Goal: Task Accomplishment & Management: Use online tool/utility

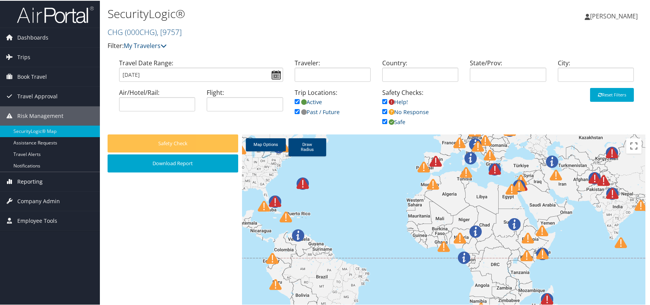
click at [31, 179] on span "Reporting" at bounding box center [29, 180] width 25 height 19
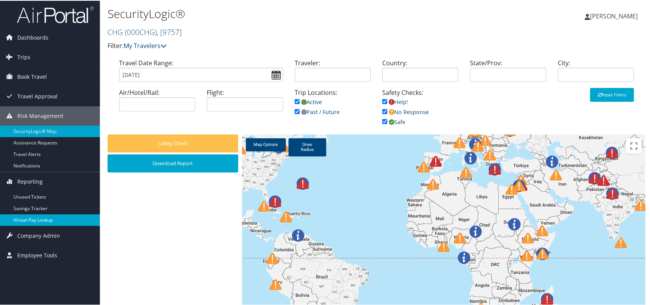
click at [35, 215] on link "Virtual Pay Lookup" at bounding box center [50, 220] width 100 height 12
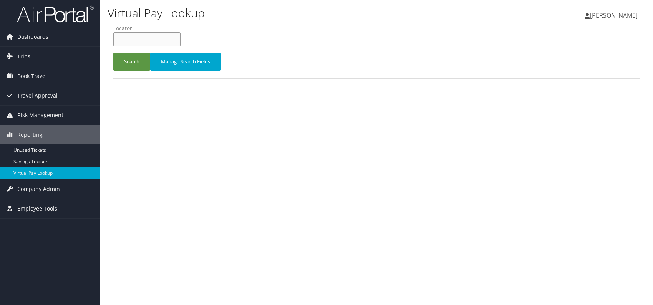
paste input "GMKSII"
type input "GMKSII"
click at [124, 60] on button "Search" at bounding box center [131, 62] width 37 height 18
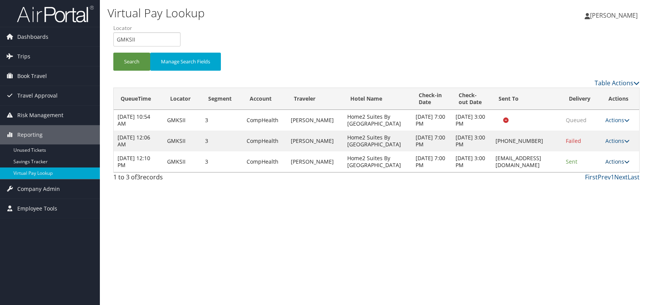
click at [616, 159] on link "Actions" at bounding box center [617, 161] width 24 height 7
click at [605, 186] on link "Logs" at bounding box center [603, 185] width 48 height 13
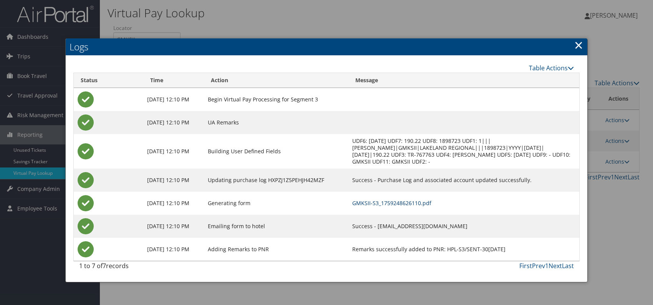
click at [423, 205] on link "GMKSII-S3_1759248626110.pdf" at bounding box center [391, 202] width 79 height 7
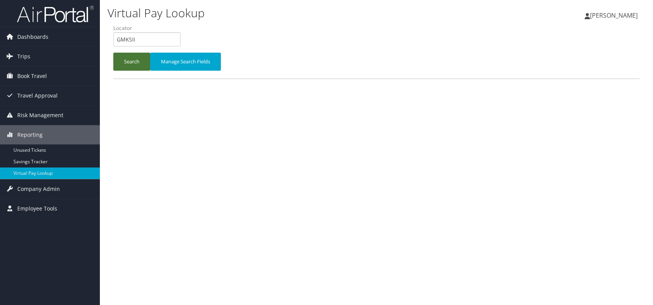
click at [136, 55] on button "Search" at bounding box center [131, 62] width 37 height 18
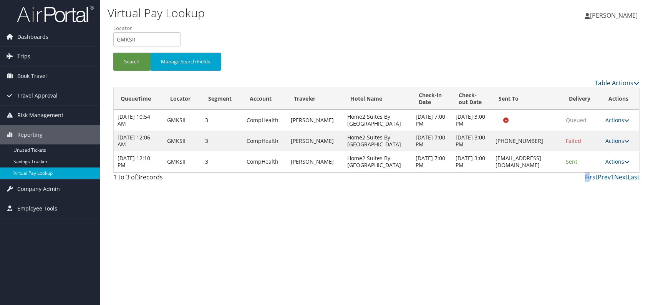
drag, startPoint x: 588, startPoint y: 202, endPoint x: 650, endPoint y: 177, distance: 66.8
click at [595, 202] on div "Virtual Pay Lookup Romina Kwock Romina Kwock My Settings Travel Agency Contacts…" at bounding box center [376, 152] width 553 height 305
click at [610, 164] on link "Actions" at bounding box center [617, 161] width 24 height 7
click at [602, 186] on link "Logs" at bounding box center [603, 185] width 48 height 13
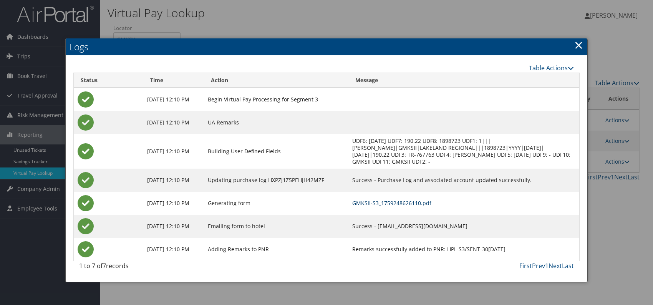
click at [422, 204] on link "GMKSII-S3_1759248626110.pdf" at bounding box center [391, 202] width 79 height 7
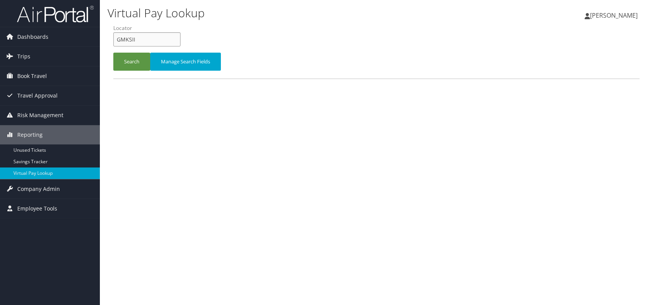
drag, startPoint x: 136, startPoint y: 38, endPoint x: 118, endPoint y: 41, distance: 17.9
click at [116, 41] on input "GMKSII" at bounding box center [146, 39] width 67 height 14
paste input "WNSYHN"
click at [129, 36] on input "WNSYHN" at bounding box center [146, 39] width 67 height 14
type input "WNSYHN"
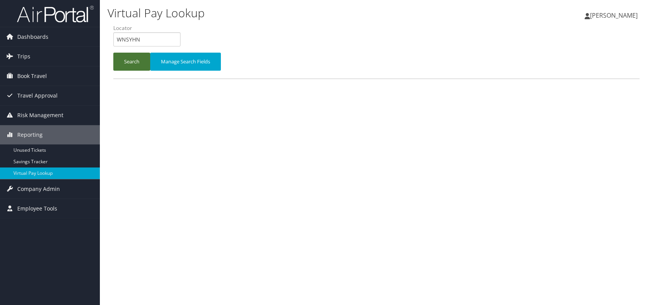
click at [127, 59] on button "Search" at bounding box center [131, 62] width 37 height 18
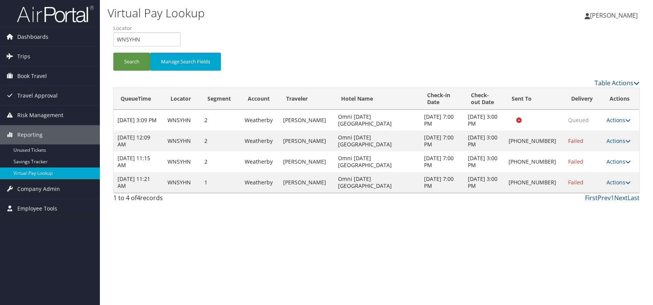
click at [496, 234] on div "Virtual Pay Lookup Romina Kwock Romina Kwock My Settings Travel Agency Contacts…" at bounding box center [376, 152] width 553 height 305
click at [617, 183] on link "Actions" at bounding box center [619, 182] width 24 height 7
click at [586, 206] on link "Logs" at bounding box center [593, 206] width 66 height 13
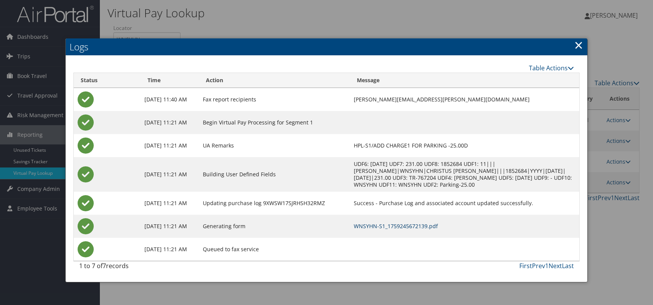
click at [435, 225] on link "WNSYHN-S1_1759245672139.pdf" at bounding box center [396, 225] width 84 height 7
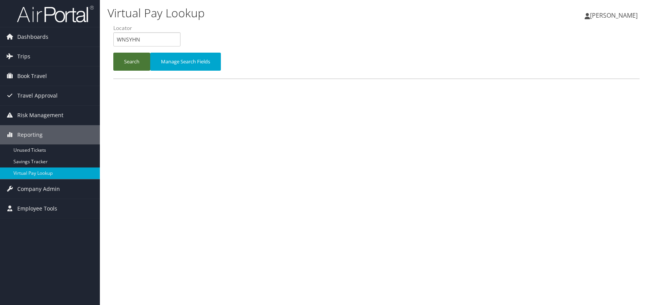
click at [139, 62] on button "Search" at bounding box center [131, 62] width 37 height 18
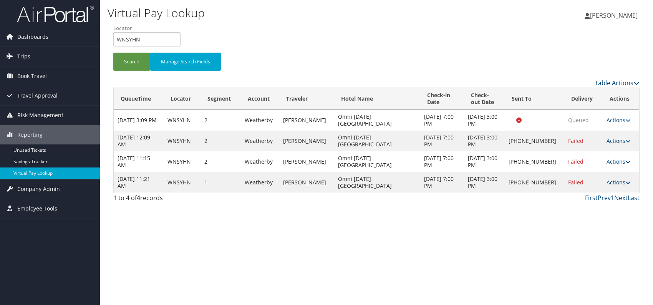
click at [620, 184] on link "Actions" at bounding box center [619, 182] width 24 height 7
click at [471, 244] on div "Virtual Pay Lookup Romina Kwock Romina Kwock My Settings Travel Agency Contacts…" at bounding box center [376, 152] width 553 height 305
drag, startPoint x: 341, startPoint y: 178, endPoint x: 378, endPoint y: 189, distance: 38.5
click at [378, 189] on td "Omni [DATE][GEOGRAPHIC_DATA]" at bounding box center [377, 182] width 86 height 21
copy td "Omni [DATE][GEOGRAPHIC_DATA]"
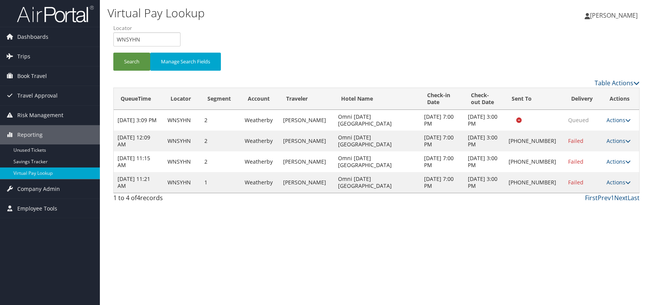
drag, startPoint x: 626, startPoint y: 183, endPoint x: 607, endPoint y: 196, distance: 22.7
click at [626, 183] on icon at bounding box center [627, 182] width 5 height 5
click at [597, 203] on link "Logs" at bounding box center [593, 206] width 66 height 13
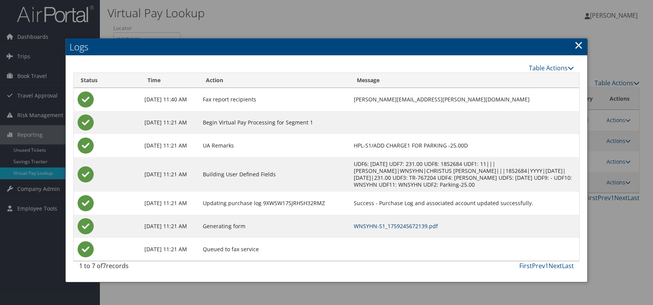
click at [409, 224] on link "WNSYHN-S1_1759245672139.pdf" at bounding box center [396, 225] width 84 height 7
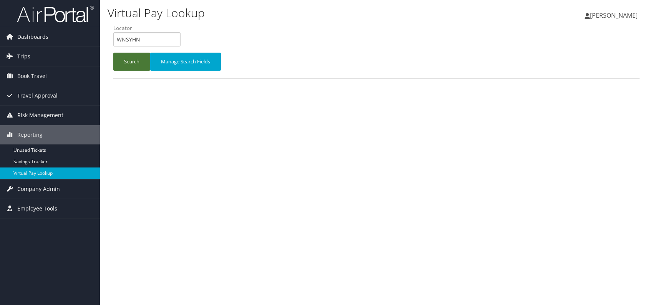
click at [125, 59] on button "Search" at bounding box center [131, 62] width 37 height 18
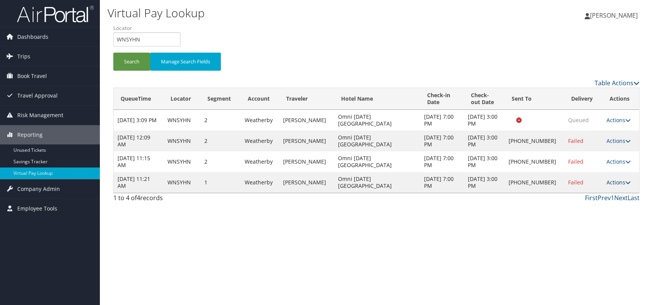
click at [625, 180] on icon at bounding box center [627, 182] width 5 height 5
click at [590, 193] on link "Resend" at bounding box center [593, 193] width 66 height 13
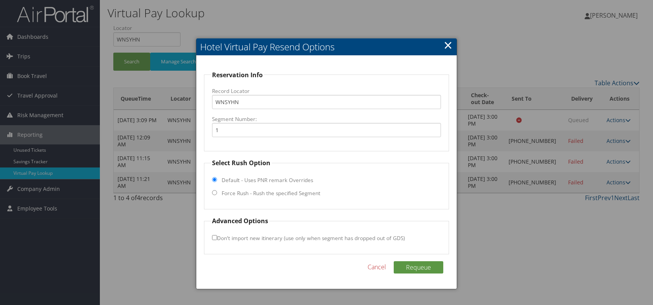
click at [211, 194] on fieldset "Select Rush Option Default - Uses PNR remark Overrides Force Rush - Rush the sp…" at bounding box center [326, 183] width 245 height 51
click at [214, 192] on input "Force Rush - Rush the specified Segment" at bounding box center [214, 192] width 5 height 5
radio input "true"
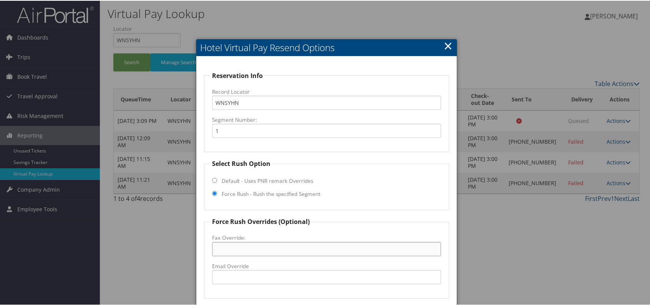
paste input "[PHONE_NUMBER]"
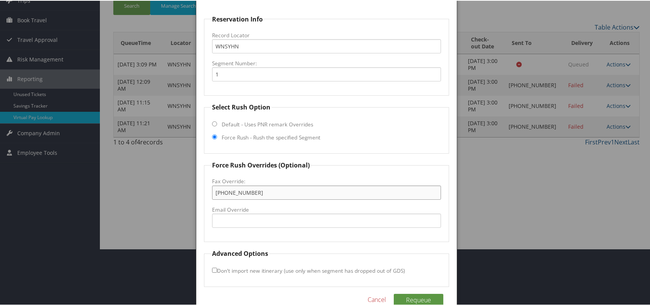
scroll to position [71, 0]
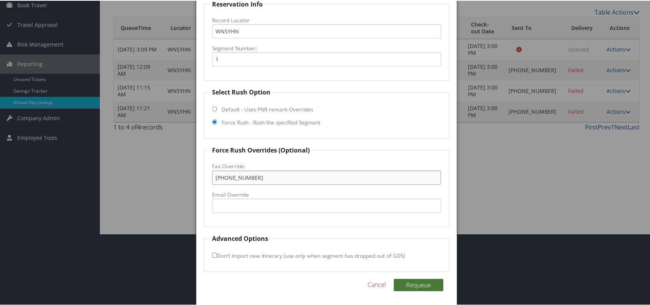
type input "[PHONE_NUMBER]"
click at [408, 280] on button "Requeue" at bounding box center [419, 284] width 50 height 12
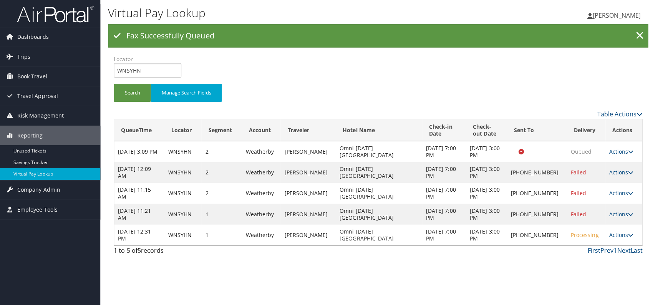
scroll to position [0, 0]
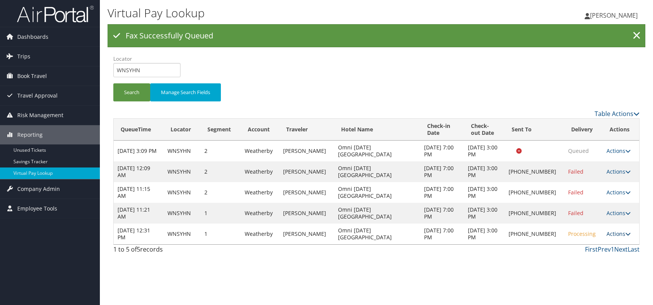
click at [625, 231] on icon at bounding box center [627, 233] width 5 height 5
click at [575, 259] on link "Logs" at bounding box center [593, 257] width 66 height 13
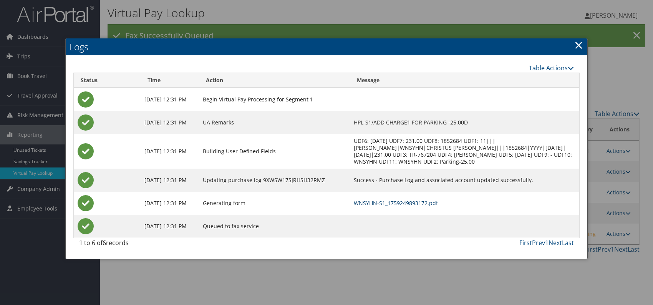
click at [438, 202] on link "WNSYHN-S1_1759249893172.pdf" at bounding box center [396, 202] width 84 height 7
